Goal: Check status

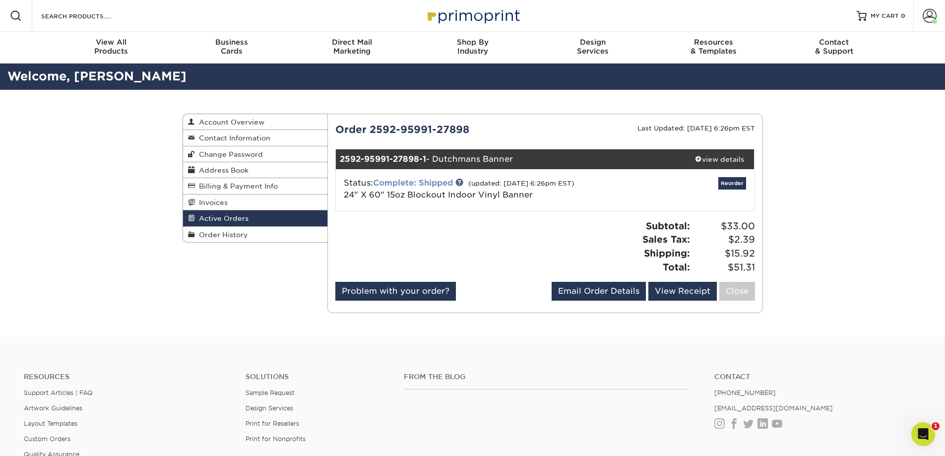
click at [422, 183] on link "Complete: Shipped" at bounding box center [413, 182] width 80 height 9
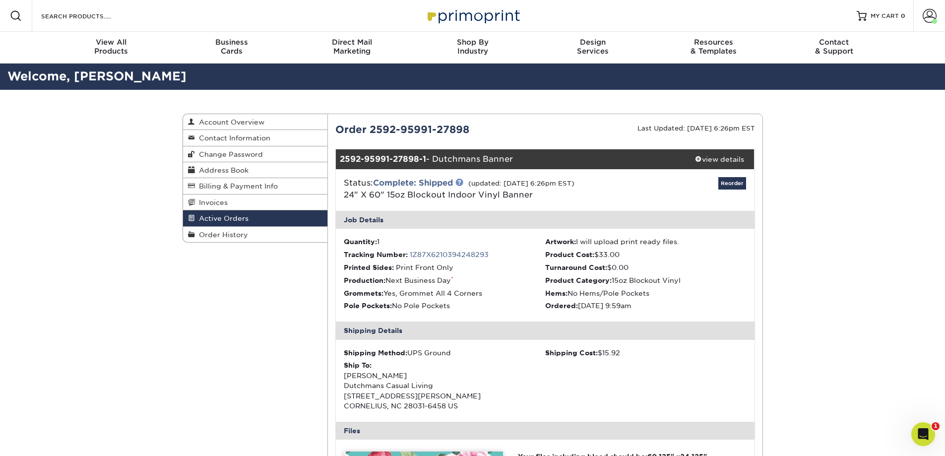
click at [462, 182] on link at bounding box center [459, 182] width 8 height 8
click at [445, 253] on link "1Z87X6210394248293" at bounding box center [449, 254] width 79 height 8
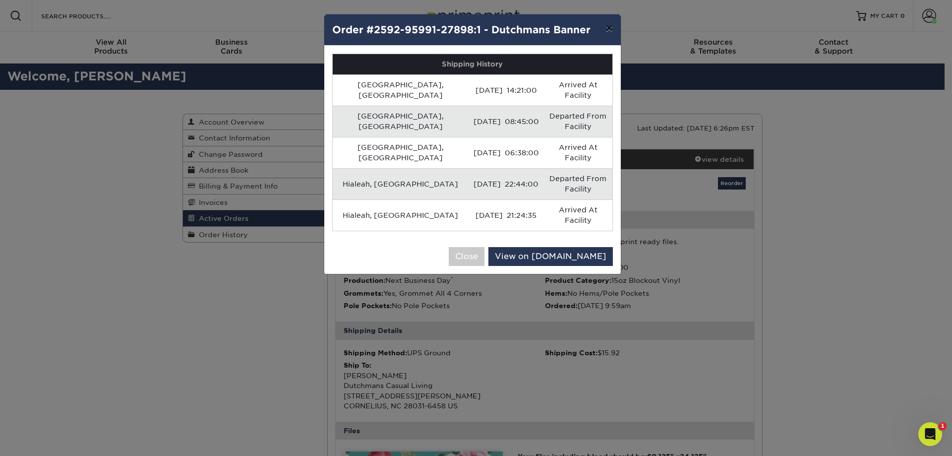
click at [613, 29] on button "×" at bounding box center [609, 28] width 23 height 28
